Goal: Information Seeking & Learning: Learn about a topic

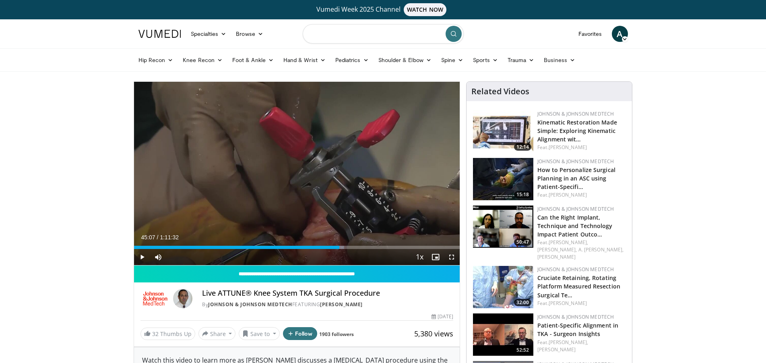
click at [326, 36] on input "Search topics, interventions" at bounding box center [383, 33] width 161 height 19
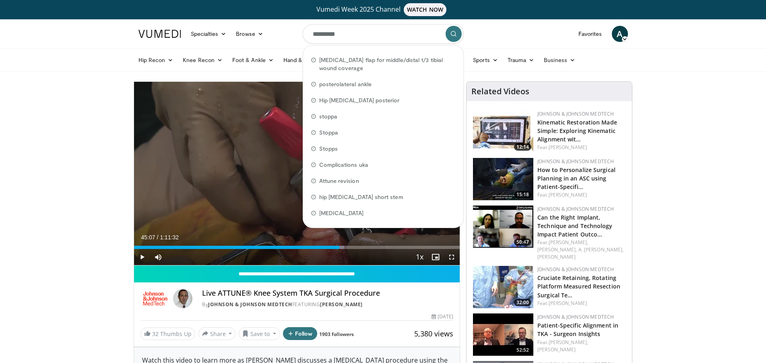
type input "**********"
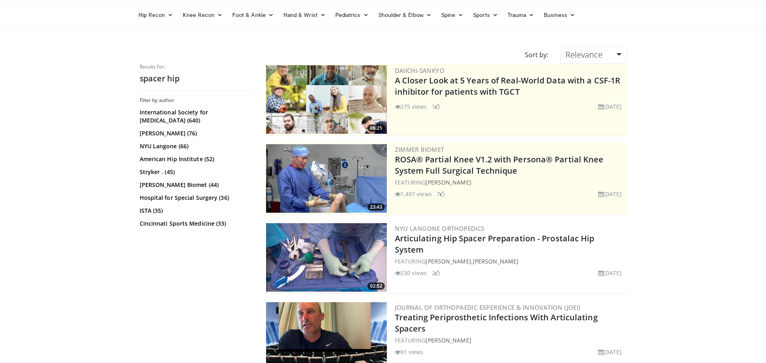
scroll to position [41, 0]
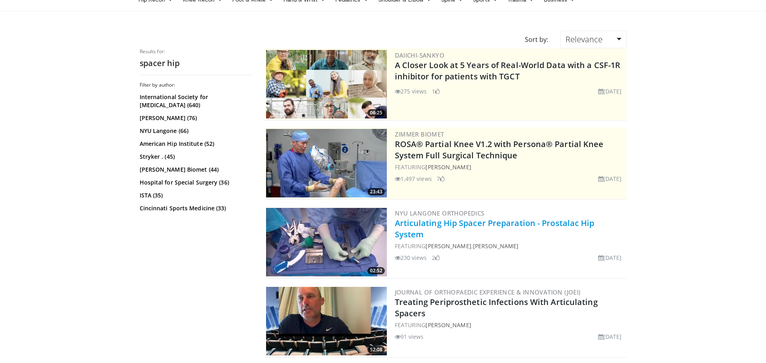
click at [447, 221] on link "Articulating Hip Spacer Preparation - Prostalac Hip System" at bounding box center [495, 228] width 200 height 22
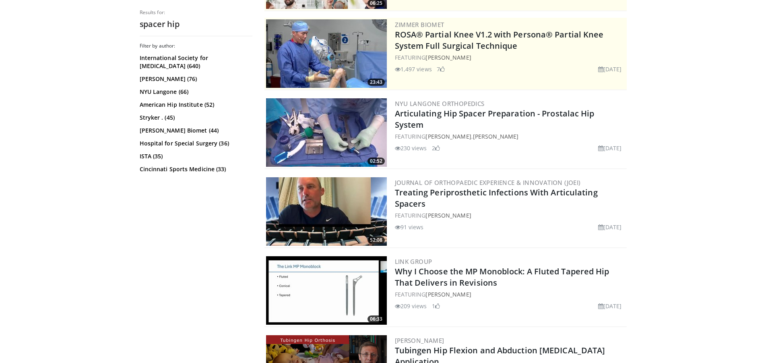
scroll to position [164, 0]
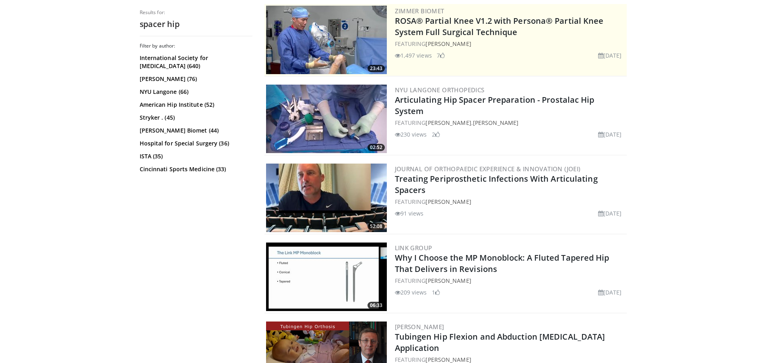
click at [307, 182] on img at bounding box center [326, 197] width 121 height 68
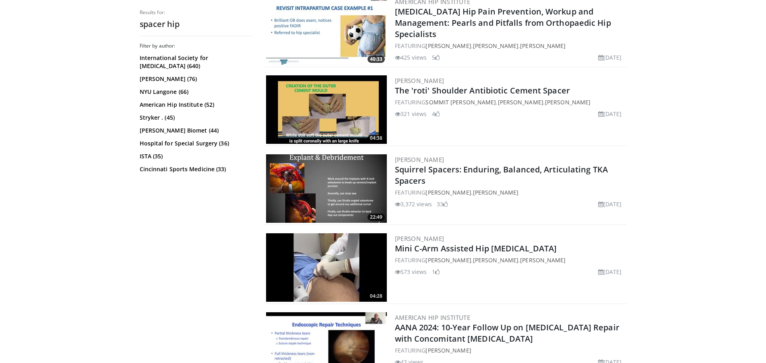
scroll to position [657, 0]
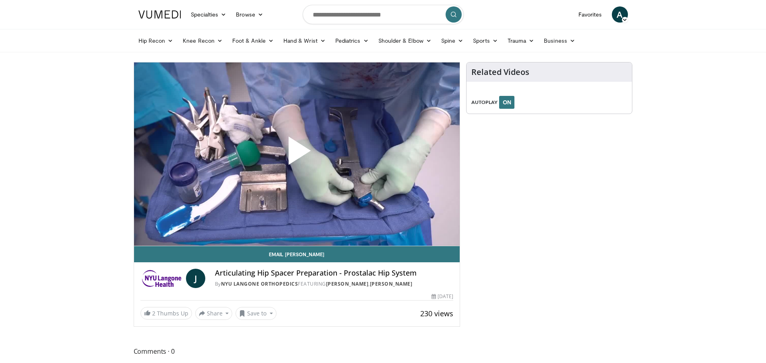
click at [297, 154] on span "Video Player" at bounding box center [297, 154] width 0 height 0
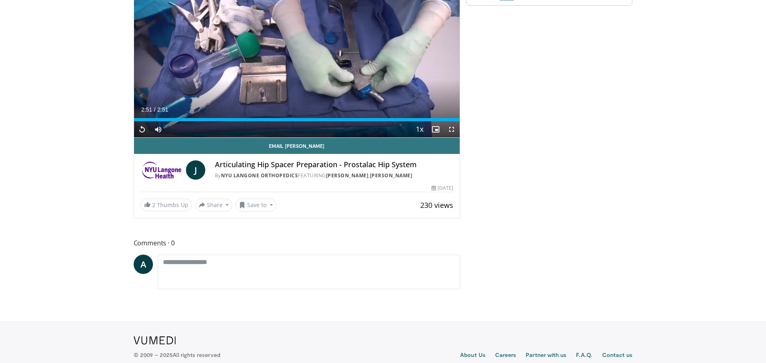
scroll to position [130, 0]
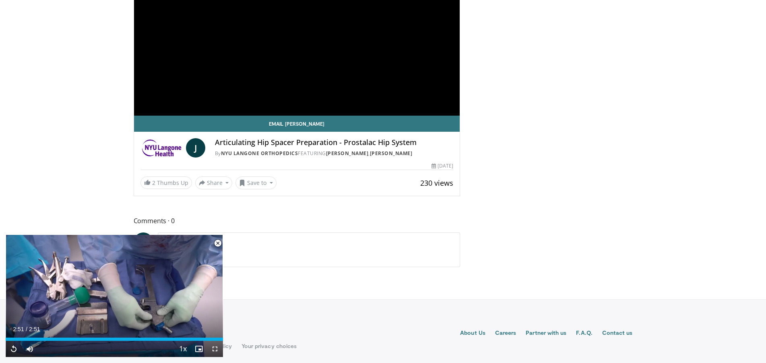
click at [219, 244] on span "Video Player" at bounding box center [218, 243] width 16 height 16
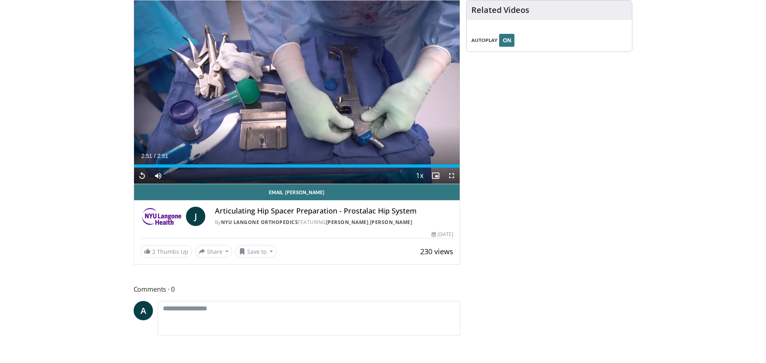
scroll to position [0, 0]
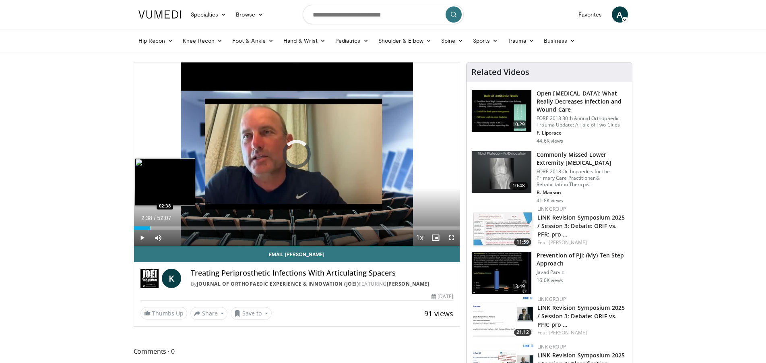
click at [150, 225] on div "Loaded : 1.27% 00:02 02:38" at bounding box center [297, 226] width 326 height 8
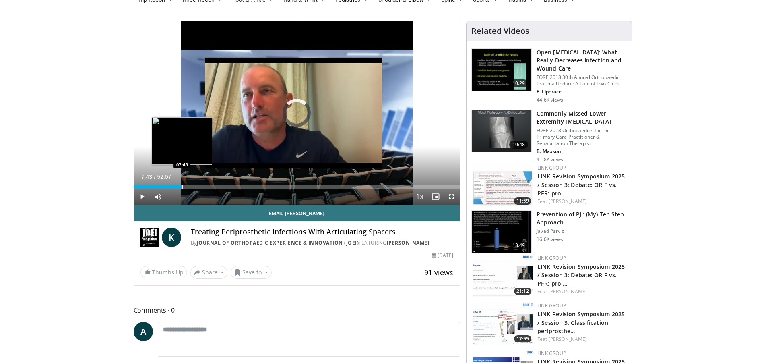
click at [182, 186] on div "Loaded : 9.91% 04:08 07:43" at bounding box center [297, 186] width 326 height 3
click at [202, 186] on div "Loaded : 16.95% 07:46 10:52" at bounding box center [297, 186] width 326 height 3
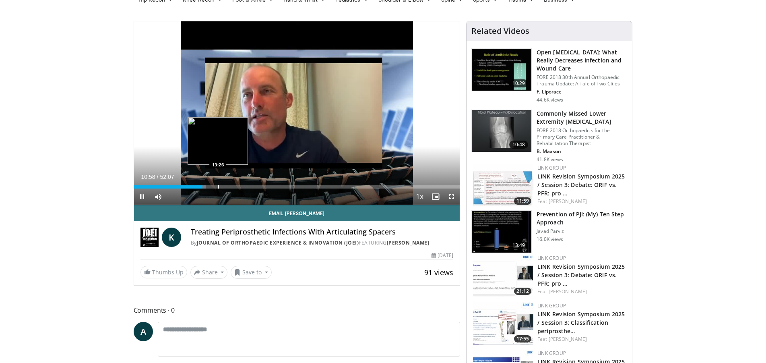
click at [218, 188] on div "Loaded : 22.06% 10:58 13:26" at bounding box center [297, 186] width 326 height 3
click at [232, 186] on div "Loaded : 26.64% 13:27 15:42" at bounding box center [297, 186] width 326 height 3
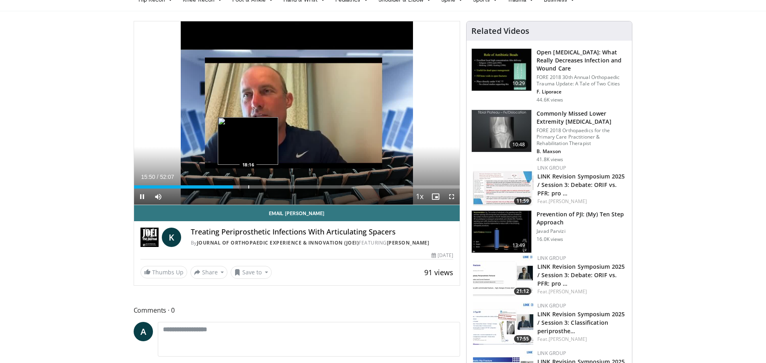
click at [248, 186] on div "Loaded : 32.35% 15:51 18:16" at bounding box center [297, 186] width 326 height 3
click at [259, 187] on div "Loaded : 35.81% 18:17 19:53" at bounding box center [297, 186] width 326 height 3
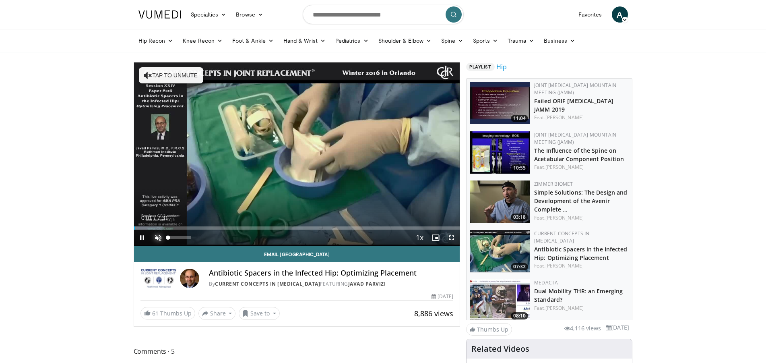
click at [158, 237] on span "Video Player" at bounding box center [158, 237] width 16 height 16
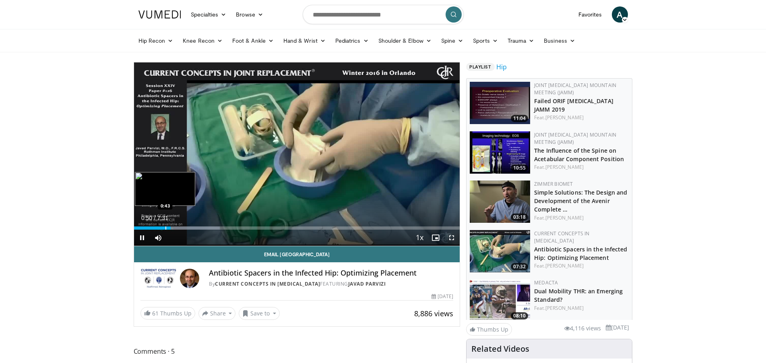
click at [165, 228] on div "0:50" at bounding box center [152, 227] width 37 height 3
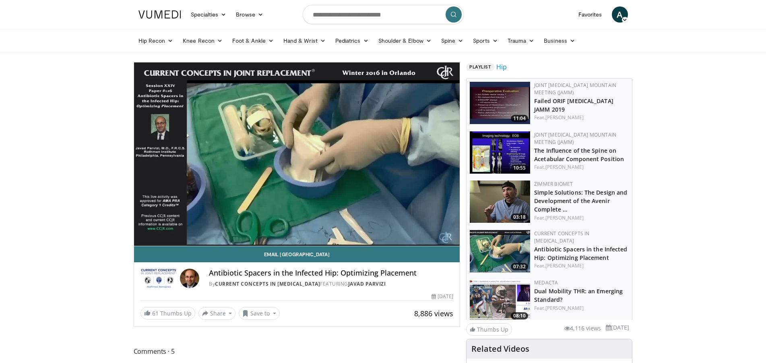
click at [141, 237] on div "10 seconds Tap to unmute" at bounding box center [297, 153] width 326 height 183
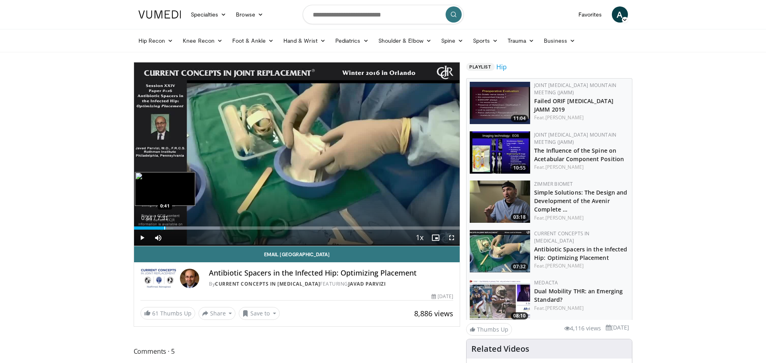
click at [164, 228] on div "0:44" at bounding box center [150, 227] width 32 height 3
click at [141, 236] on span "Video Player" at bounding box center [142, 237] width 16 height 16
click at [141, 236] on video-js "**********" at bounding box center [297, 154] width 326 height 184
click at [140, 237] on span "Video Player" at bounding box center [142, 237] width 16 height 16
click at [147, 241] on span "Video Player" at bounding box center [142, 237] width 16 height 16
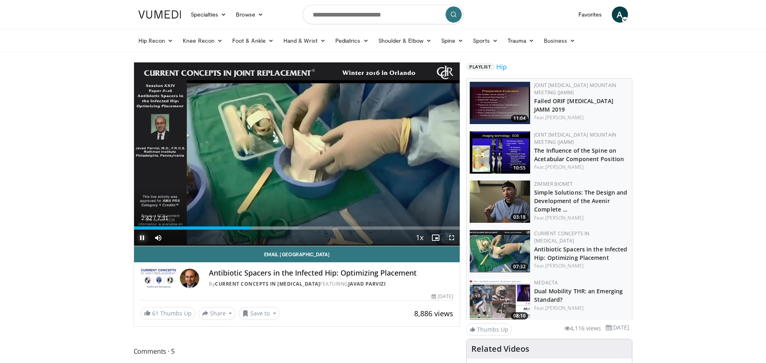
click at [142, 237] on span "Video Player" at bounding box center [142, 237] width 16 height 16
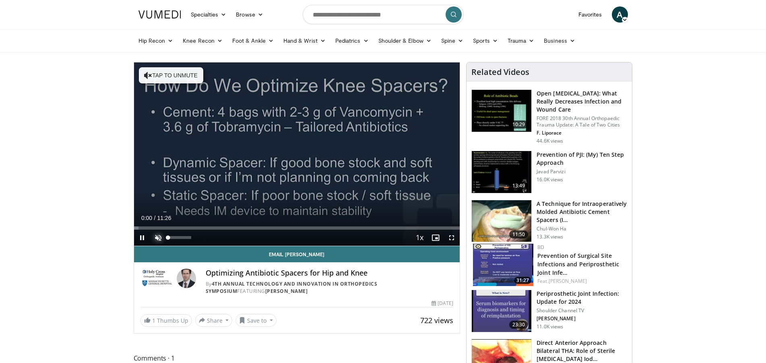
click at [160, 237] on span "Video Player" at bounding box center [158, 237] width 16 height 16
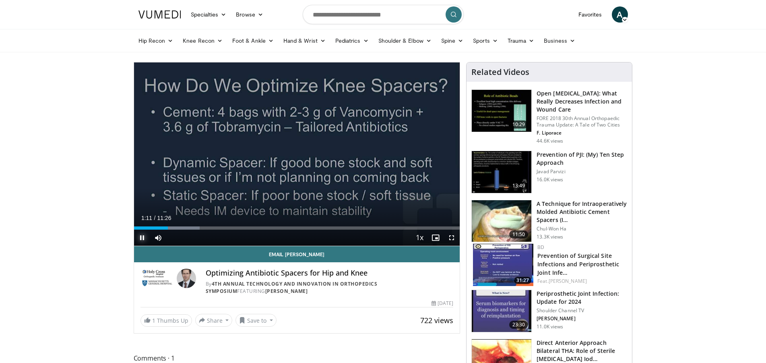
click at [139, 238] on span "Video Player" at bounding box center [142, 237] width 16 height 16
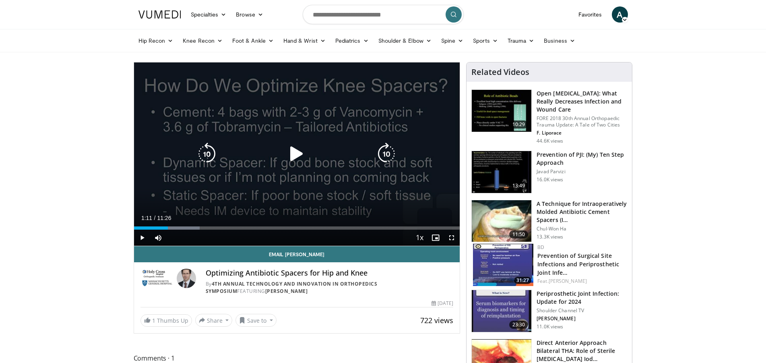
click at [319, 156] on div "Video Player" at bounding box center [297, 154] width 196 height 16
click at [299, 154] on icon "Video Player" at bounding box center [296, 153] width 23 height 23
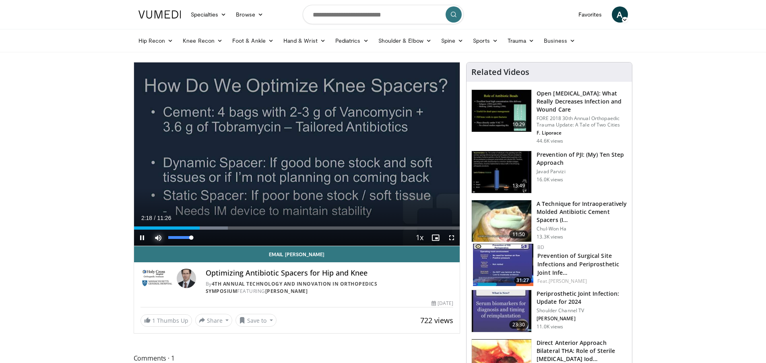
click at [154, 236] on span "Video Player" at bounding box center [158, 237] width 16 height 16
click at [157, 238] on span "Video Player" at bounding box center [158, 237] width 16 height 16
